Goal: Find specific page/section: Find specific page/section

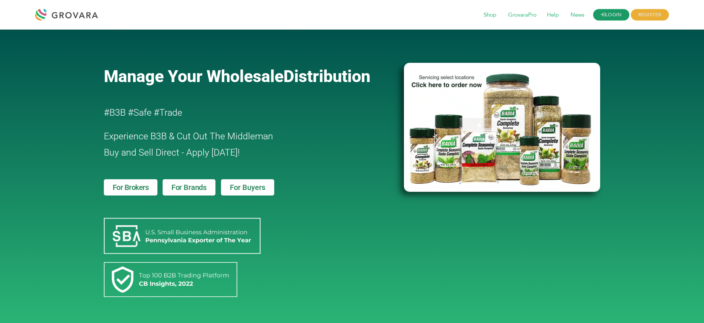
click at [604, 9] on link "LOGIN" at bounding box center [611, 14] width 36 height 11
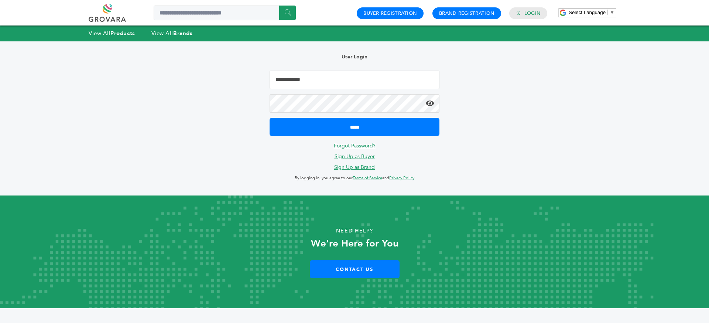
click at [341, 83] on input "Email Address" at bounding box center [355, 80] width 170 height 18
type input "**********"
click at [270, 118] on input "*****" at bounding box center [355, 127] width 170 height 18
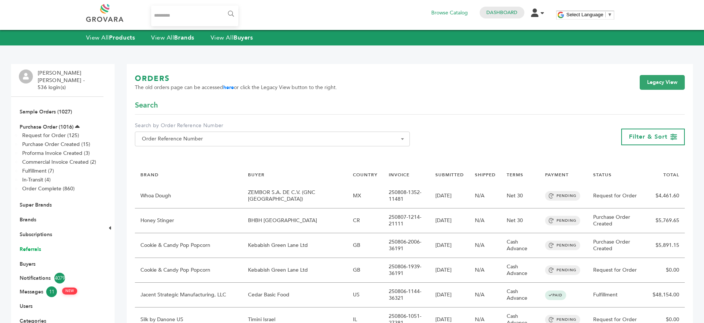
click at [30, 246] on link "Referrals" at bounding box center [30, 249] width 21 height 7
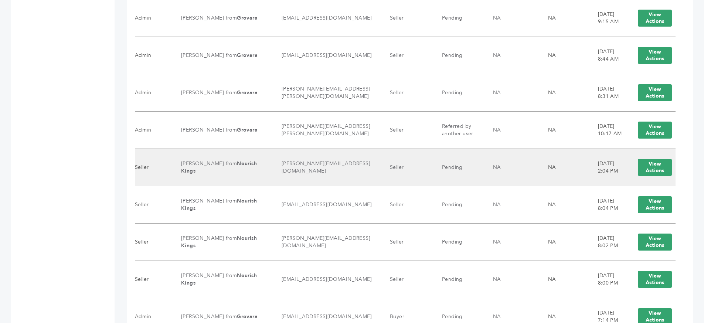
scroll to position [554, 0]
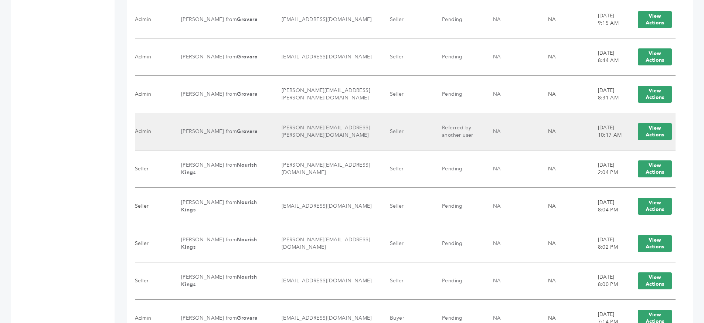
drag, startPoint x: 433, startPoint y: 126, endPoint x: 465, endPoint y: 134, distance: 32.3
click at [465, 134] on td "Referred by another user" at bounding box center [458, 131] width 51 height 37
click at [420, 142] on td "Seller" at bounding box center [406, 131] width 52 height 37
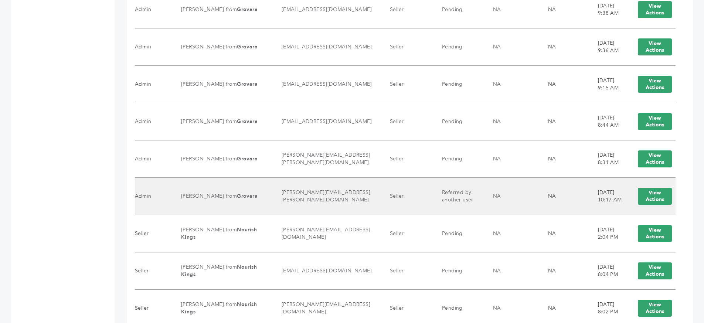
scroll to position [490, 0]
drag, startPoint x: 431, startPoint y: 191, endPoint x: 472, endPoint y: 203, distance: 42.7
click at [472, 203] on td "Referred by another user" at bounding box center [458, 195] width 51 height 37
click at [469, 202] on td "Referred by another user" at bounding box center [458, 195] width 51 height 37
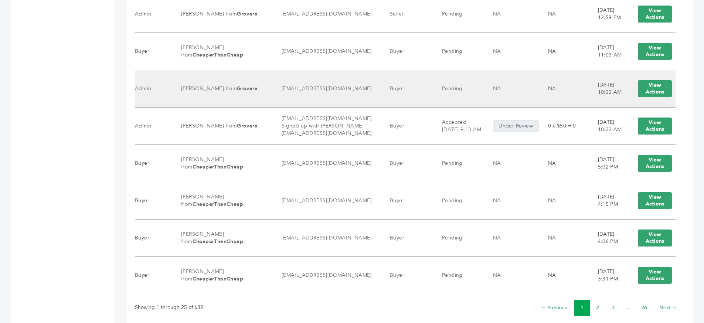
scroll to position [949, 0]
